Goal: Communication & Community: Answer question/provide support

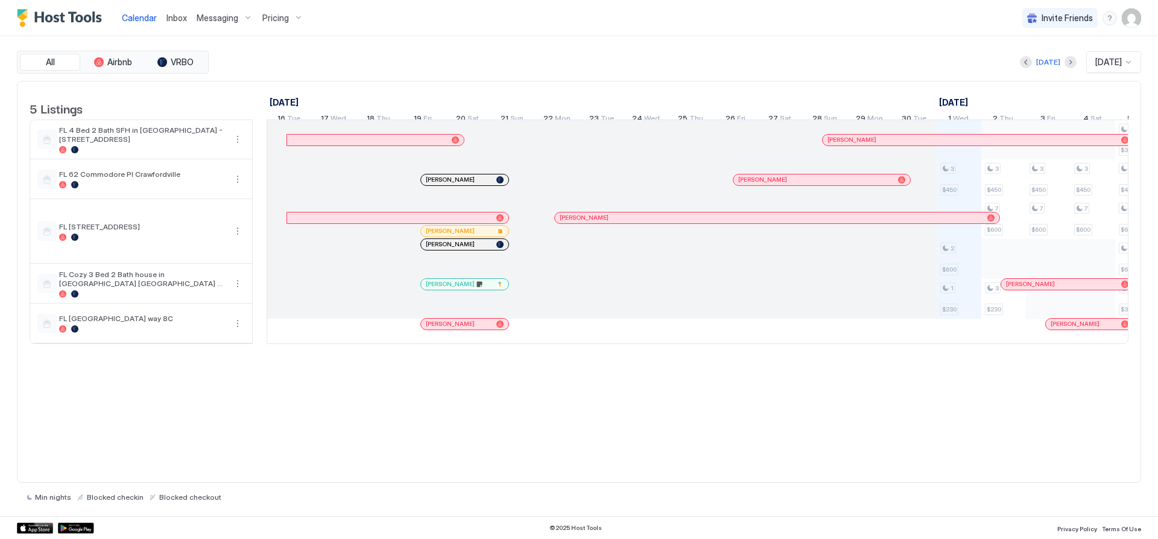
scroll to position [0, 670]
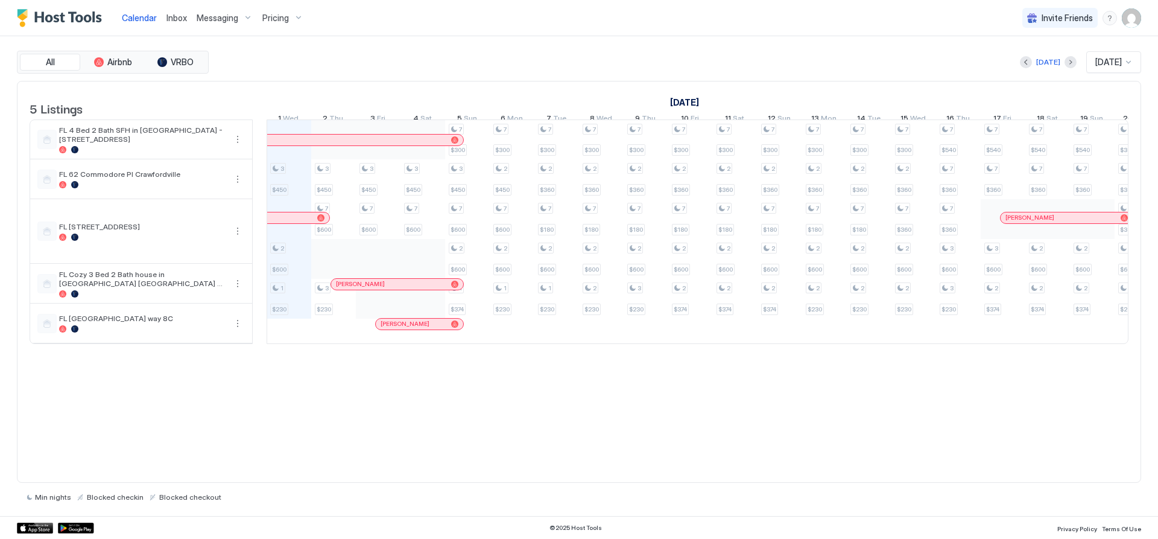
click at [173, 17] on span "Inbox" at bounding box center [176, 18] width 21 height 10
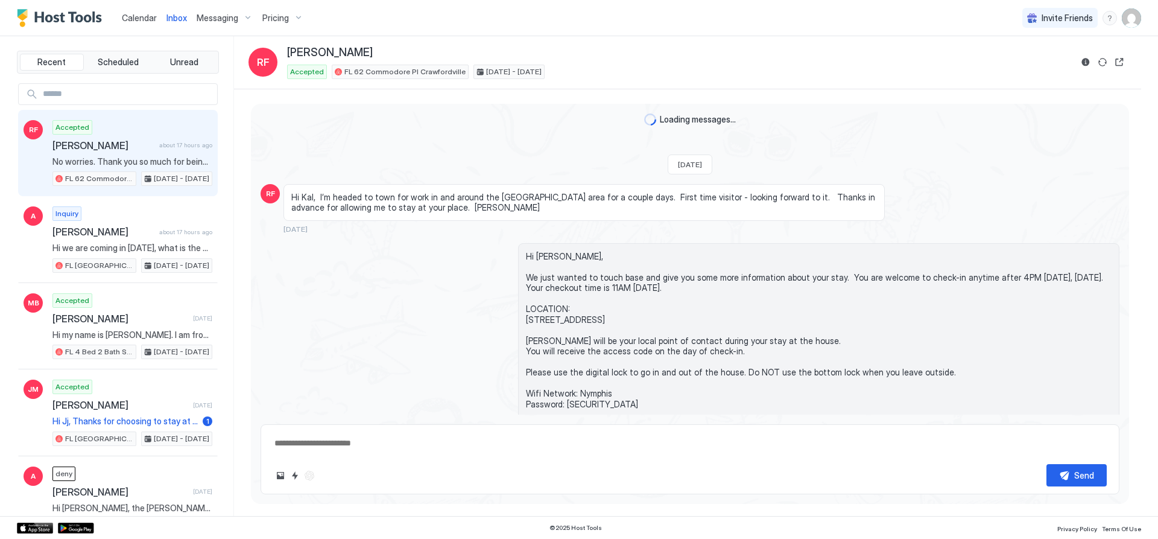
scroll to position [1249, 0]
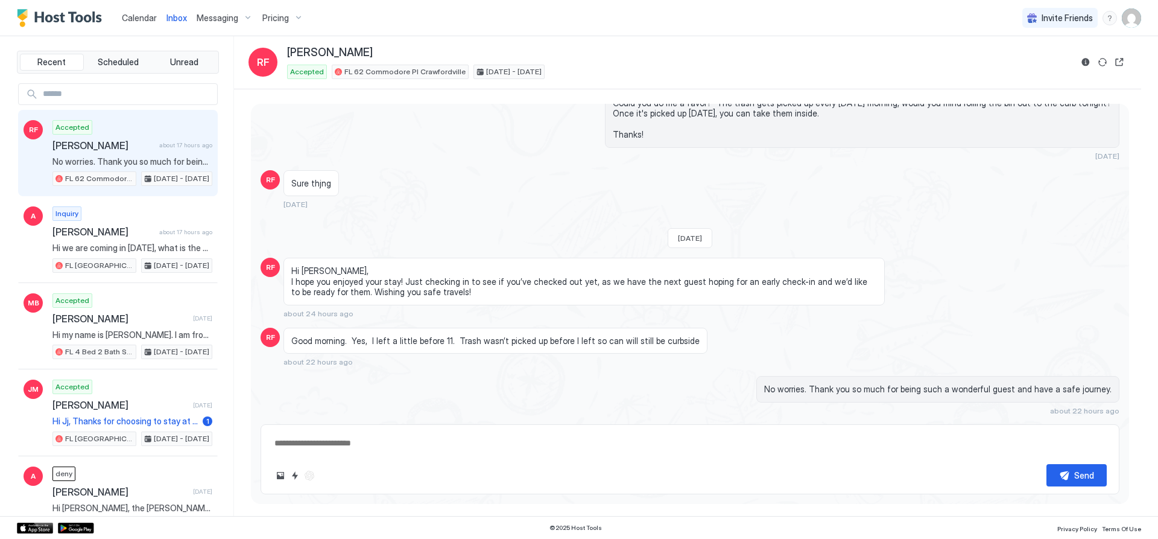
click at [207, 22] on span "Messaging" at bounding box center [218, 18] width 42 height 11
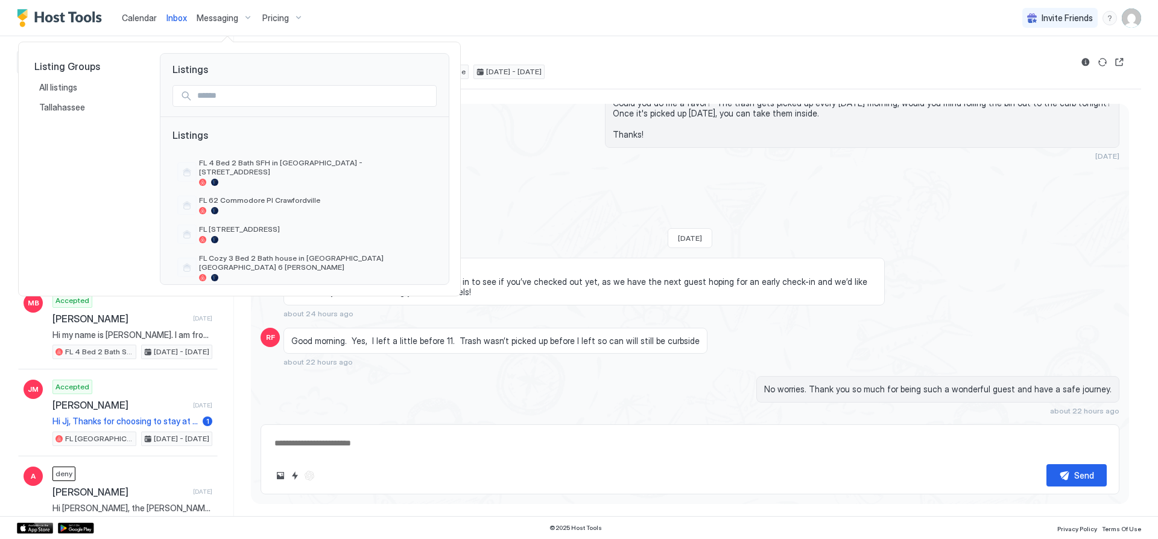
click at [379, 25] on div at bounding box center [579, 269] width 1158 height 539
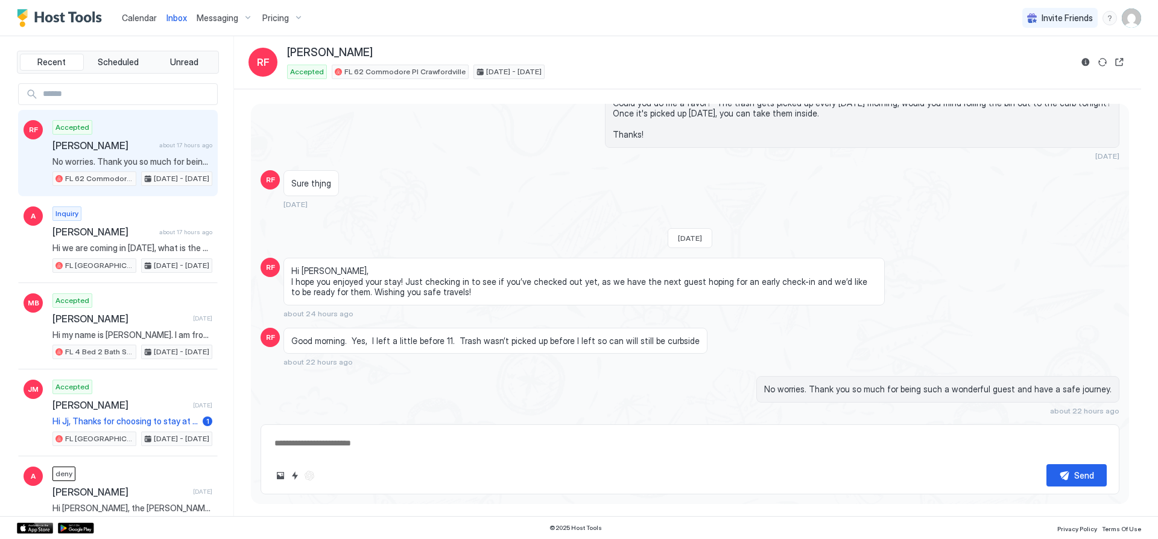
click at [214, 19] on span "Messaging" at bounding box center [218, 18] width 42 height 11
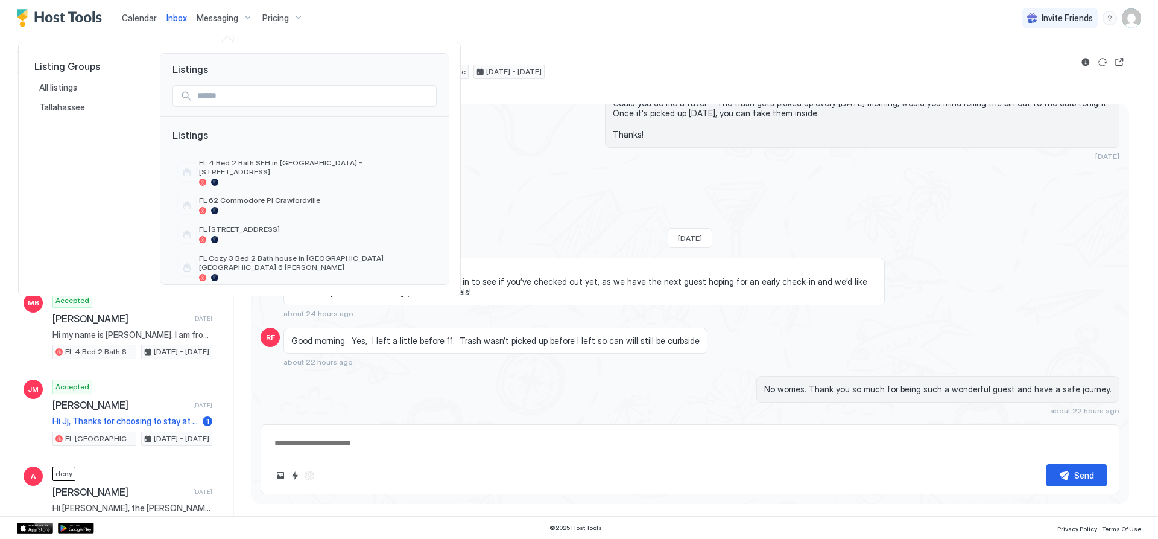
click at [469, 22] on div at bounding box center [579, 269] width 1158 height 539
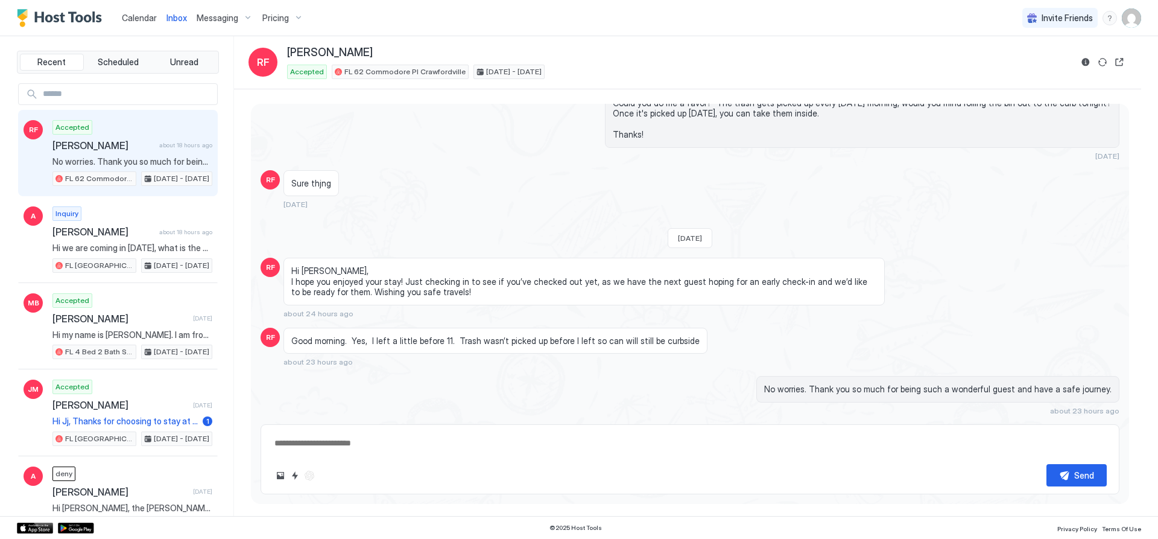
type textarea "*"
